Goal: Task Accomplishment & Management: Use online tool/utility

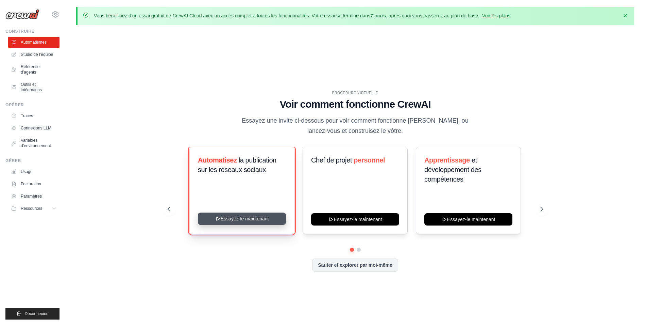
click at [245, 220] on button "Essayez-le maintenant" at bounding box center [242, 218] width 88 height 12
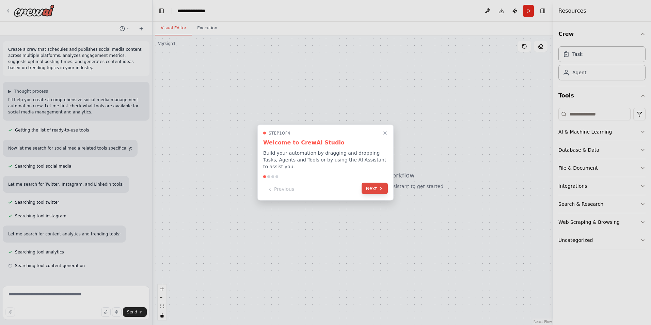
click at [382, 187] on icon at bounding box center [380, 187] width 5 height 5
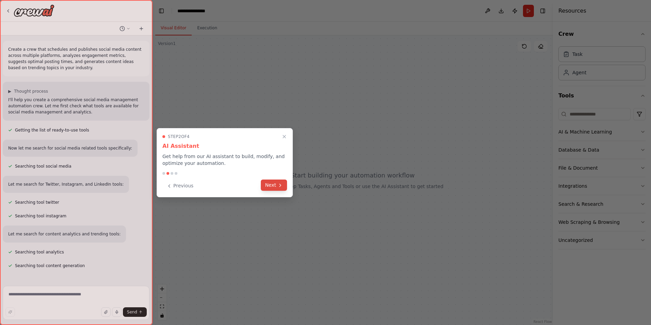
click at [267, 187] on button "Next" at bounding box center [274, 184] width 26 height 11
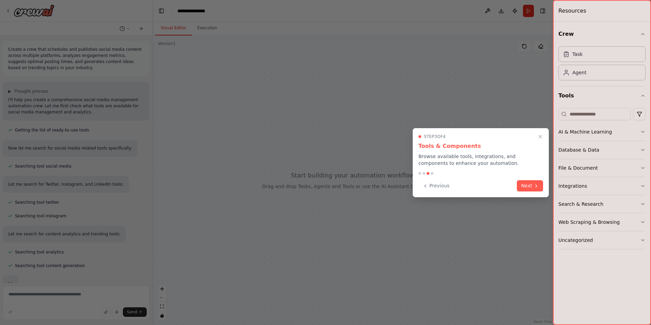
scroll to position [28, 0]
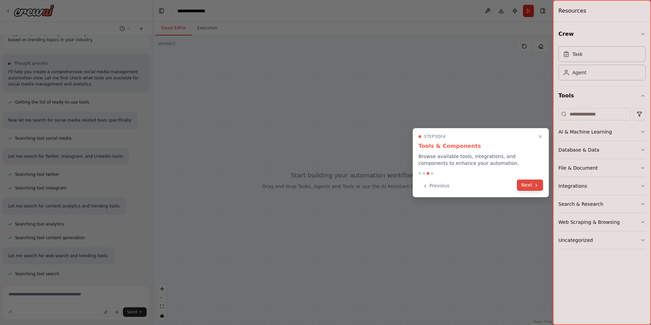
click at [540, 189] on button "Next" at bounding box center [529, 184] width 26 height 11
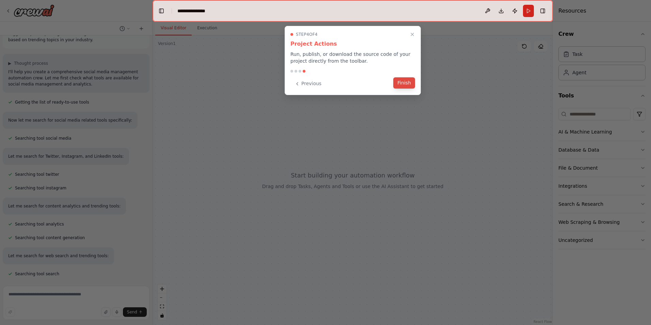
click at [401, 84] on button "Finish" at bounding box center [404, 82] width 22 height 11
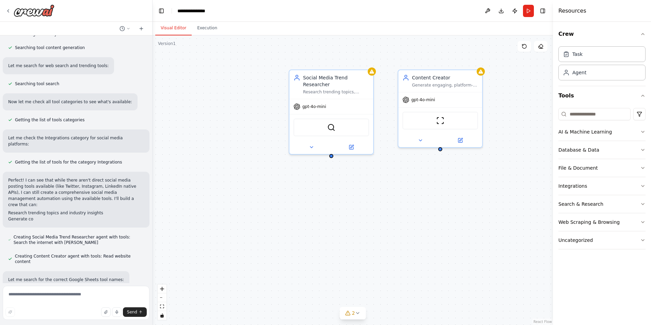
scroll to position [224, 0]
